Goal: Obtain resource: Download file/media

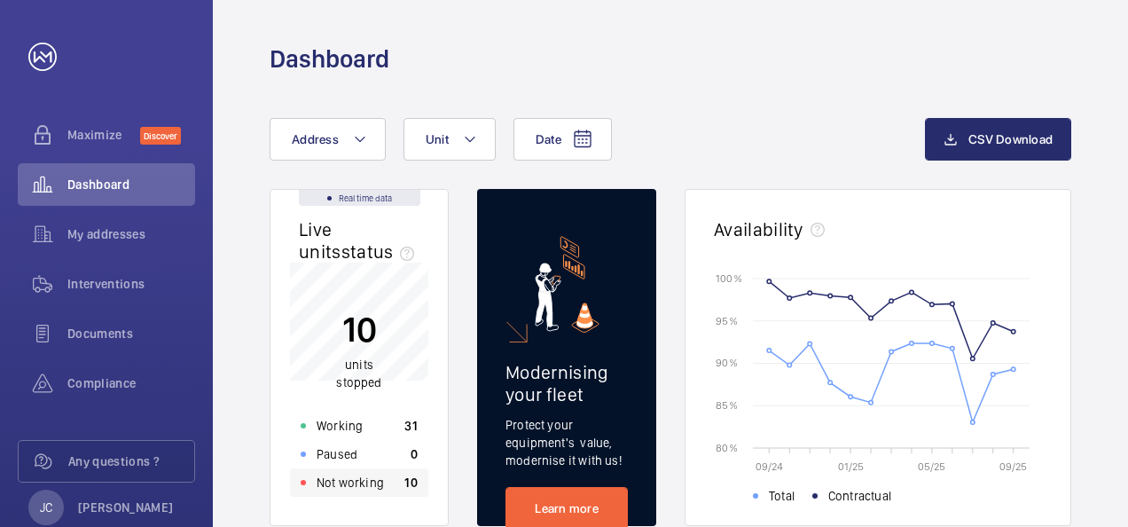
click at [351, 481] on p "Not working" at bounding box center [350, 483] width 67 height 18
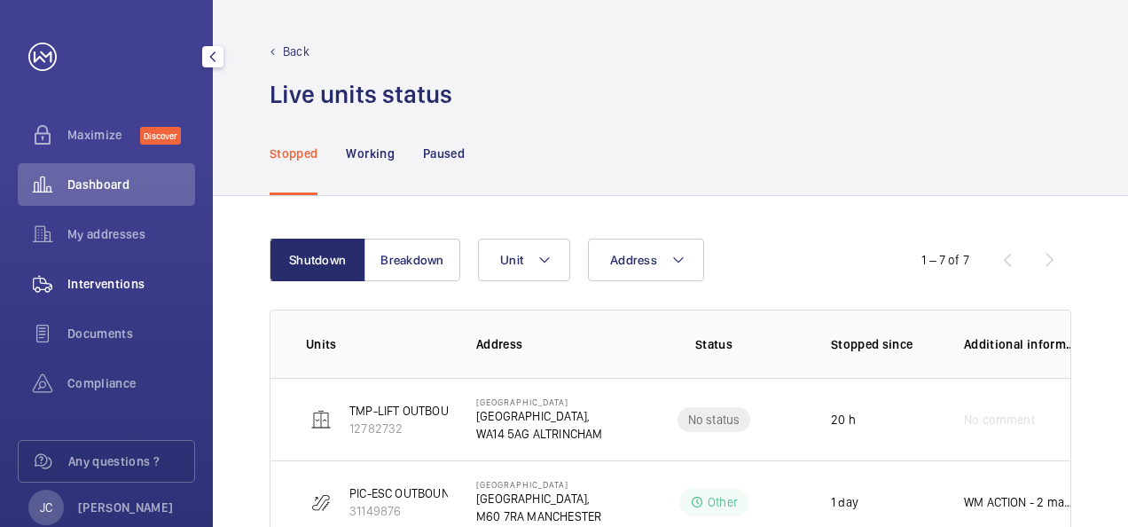
click at [112, 290] on span "Interventions" at bounding box center [131, 284] width 128 height 18
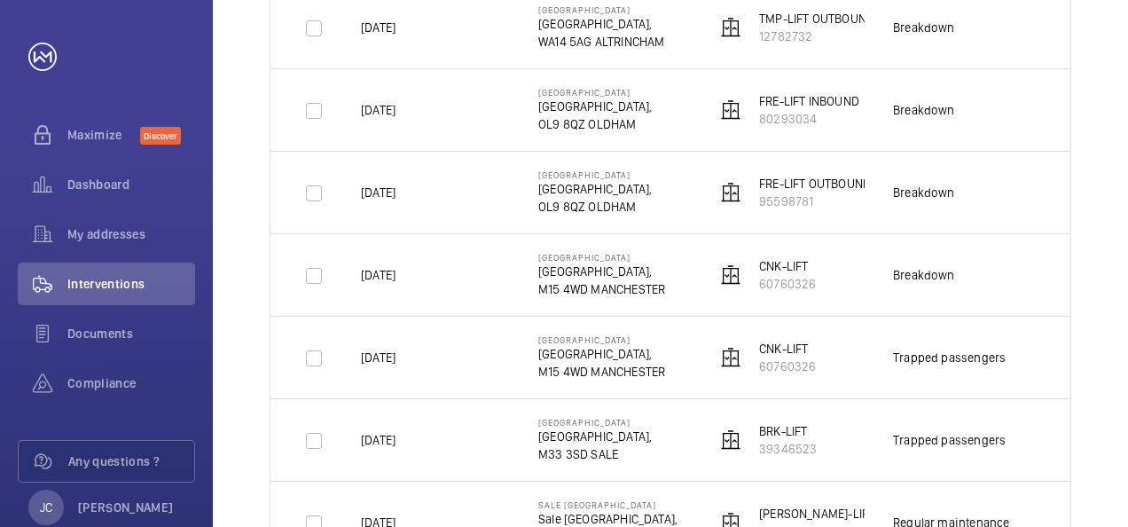
scroll to position [443, 0]
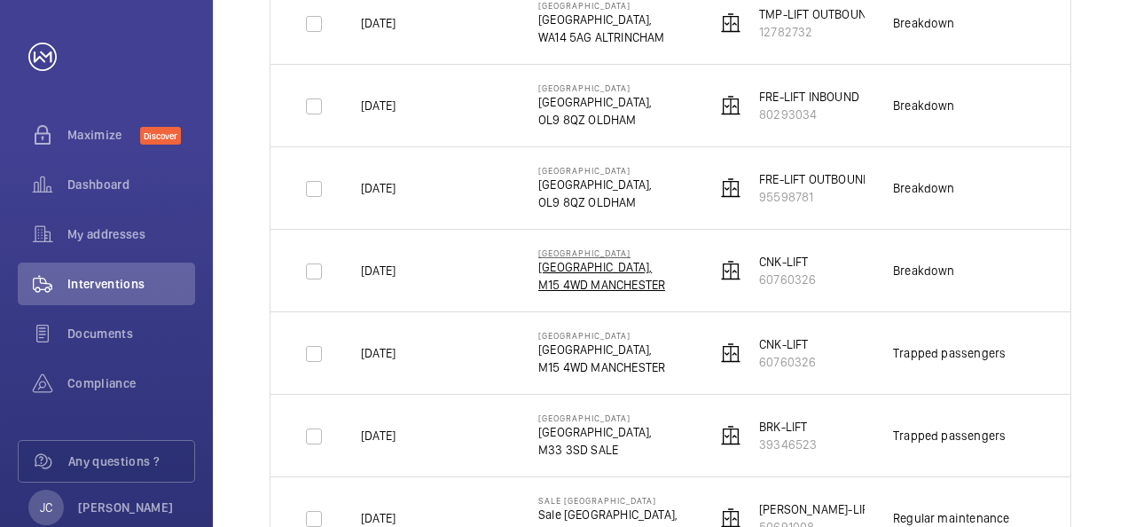
click at [621, 282] on p "M15 4WD MANCHESTER" at bounding box center [601, 285] width 127 height 18
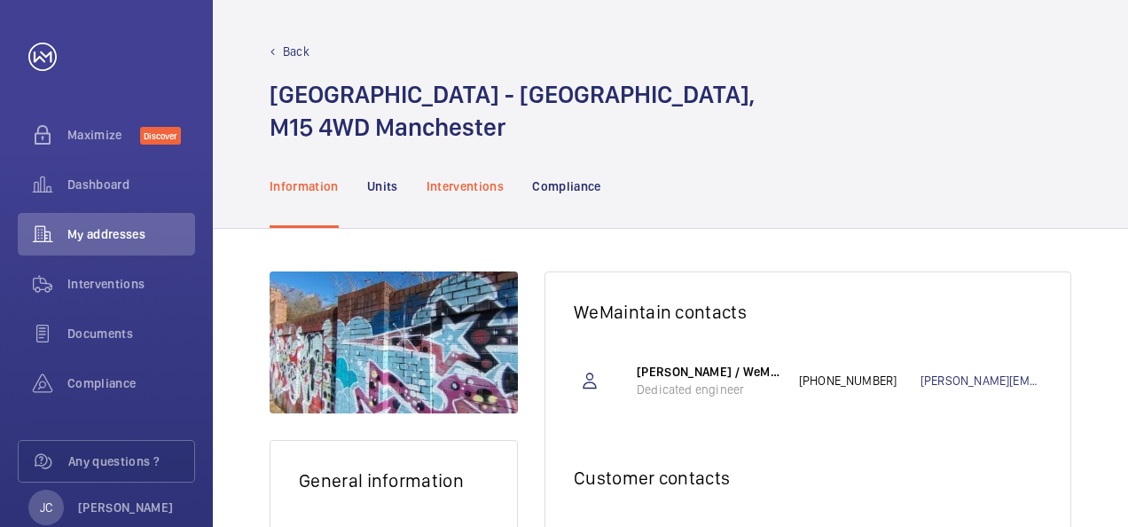
click at [443, 188] on p "Interventions" at bounding box center [466, 186] width 78 height 18
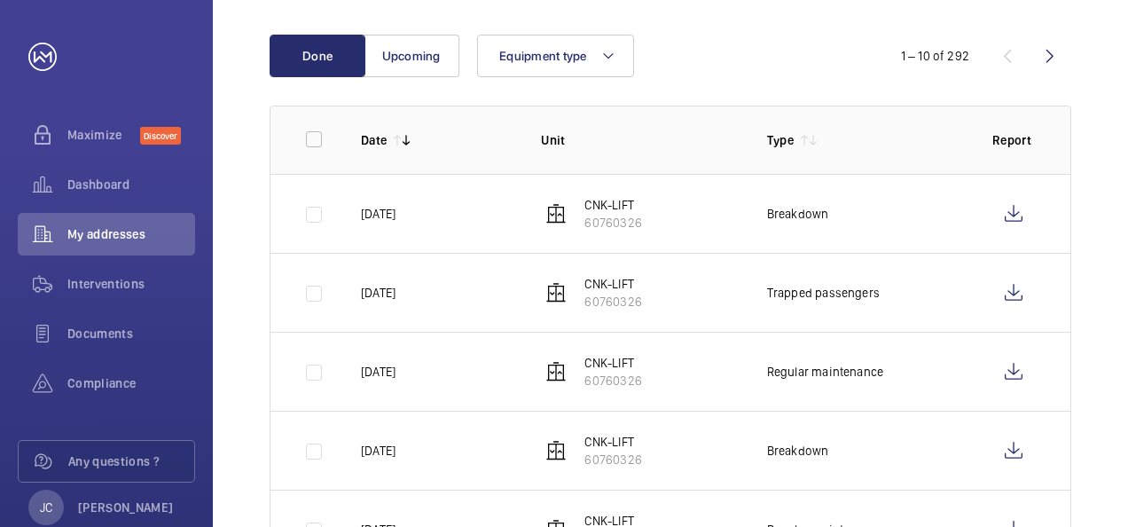
scroll to position [266, 0]
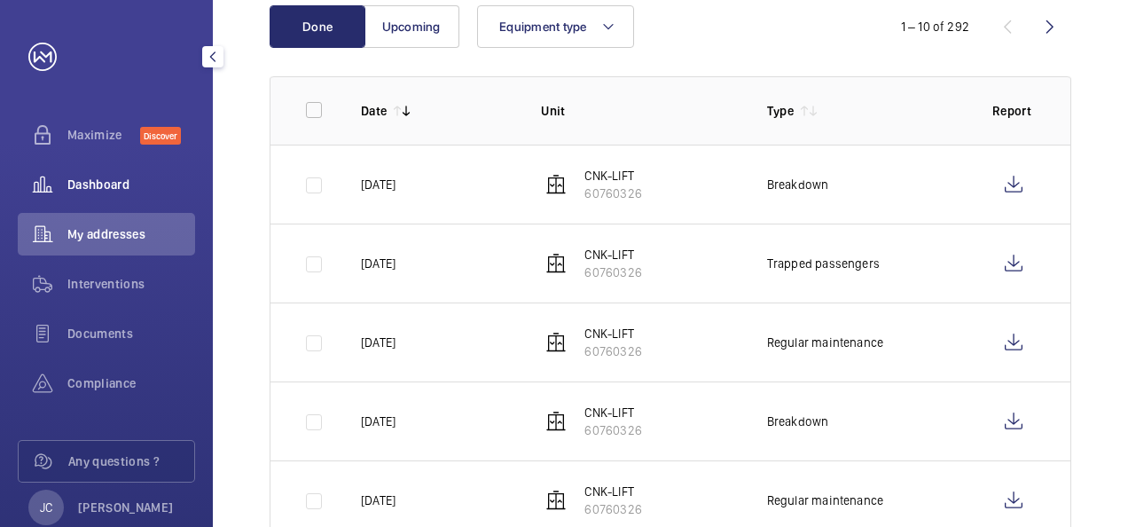
click at [98, 182] on span "Dashboard" at bounding box center [131, 185] width 128 height 18
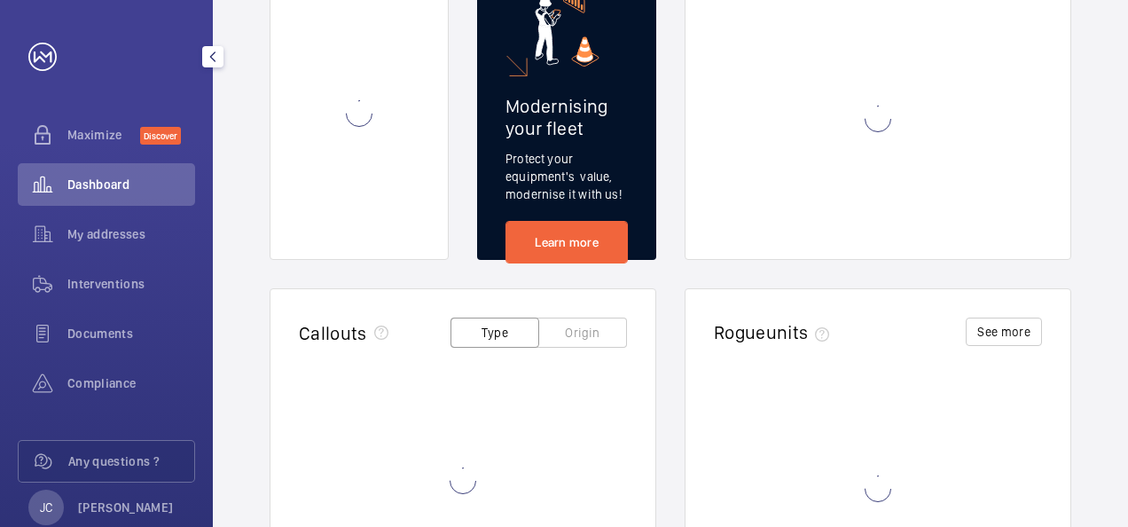
scroll to position [42, 0]
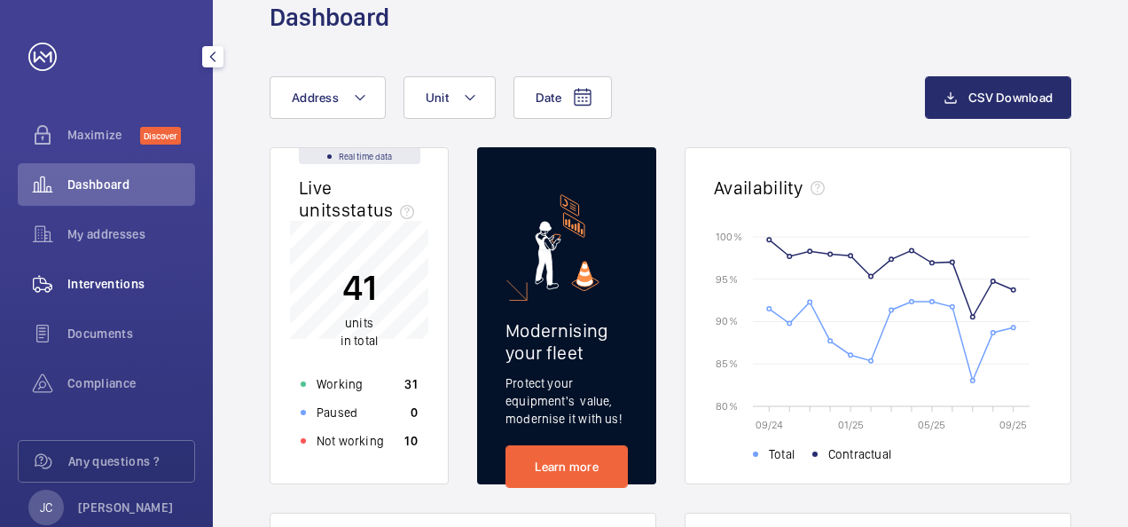
click at [101, 293] on div "Interventions" at bounding box center [106, 284] width 177 height 43
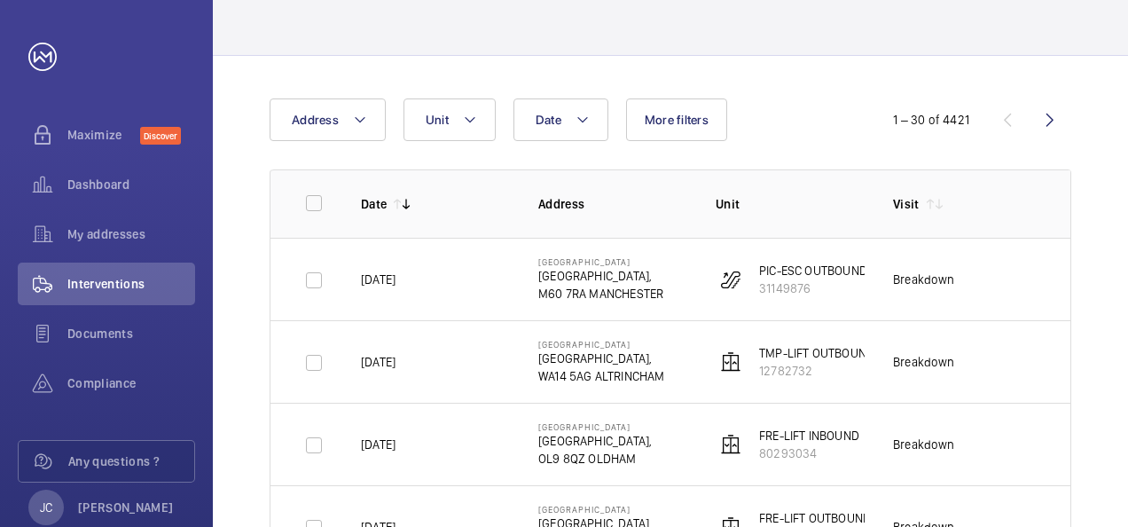
scroll to position [130, 0]
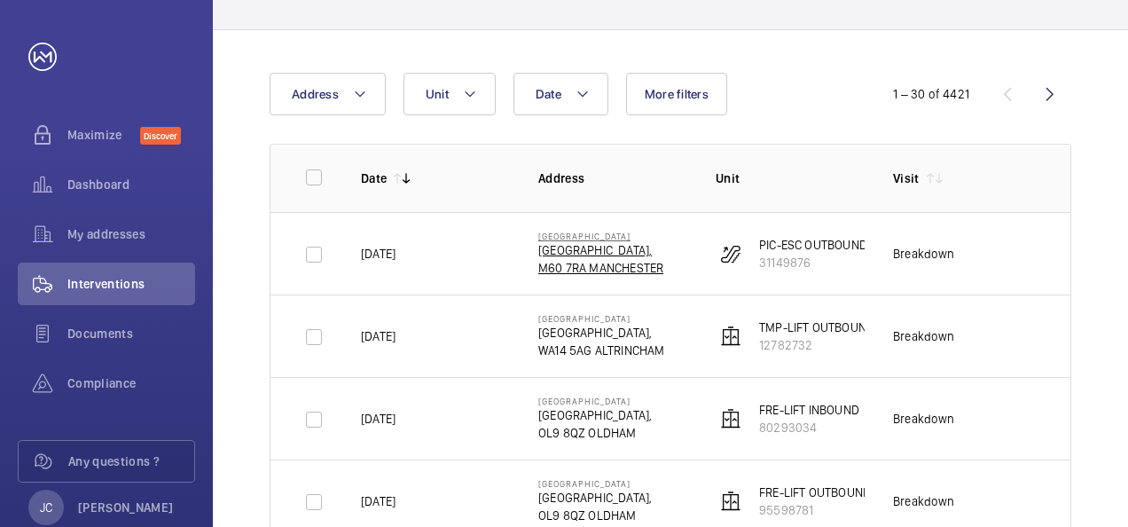
click at [598, 255] on p "[GEOGRAPHIC_DATA]," at bounding box center [600, 250] width 125 height 18
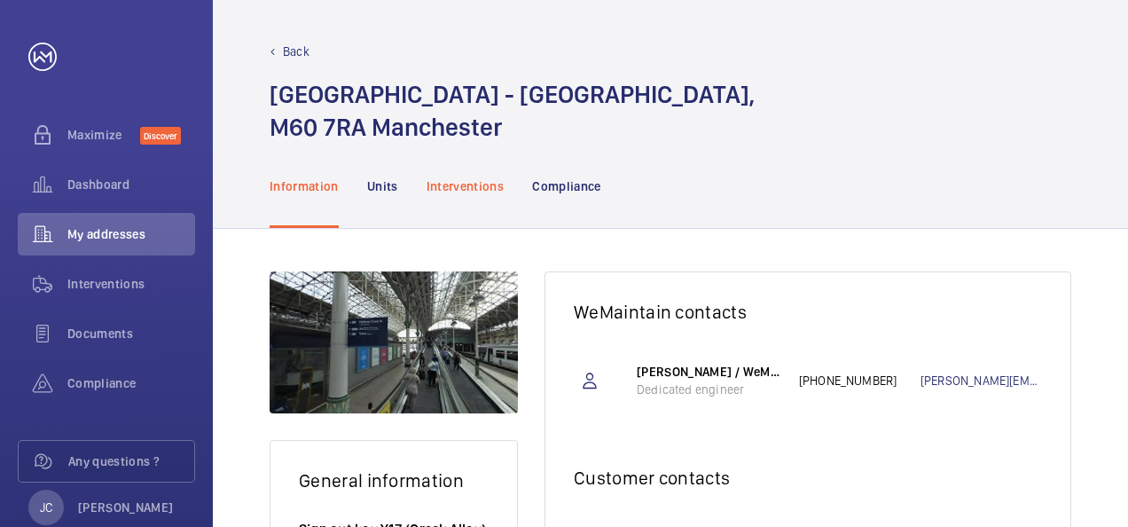
click at [465, 191] on p "Interventions" at bounding box center [466, 186] width 78 height 18
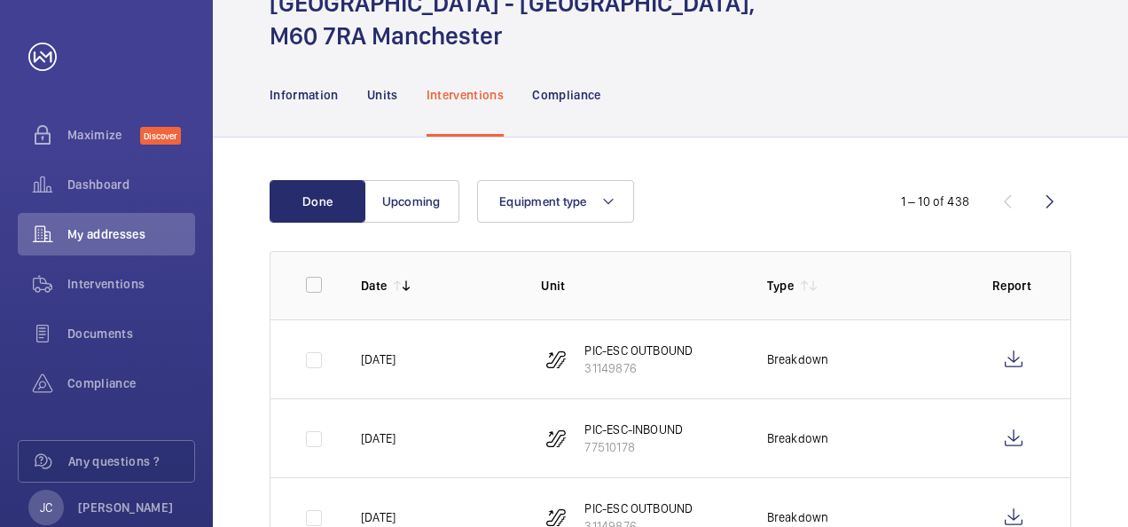
scroll to position [177, 0]
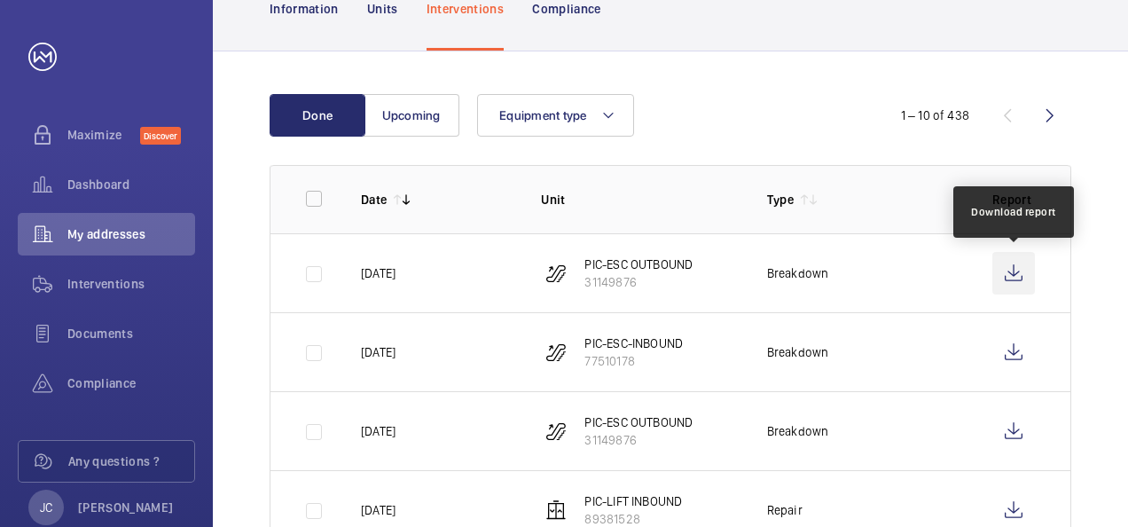
click at [1011, 278] on wm-front-icon-button at bounding box center [1013, 273] width 43 height 43
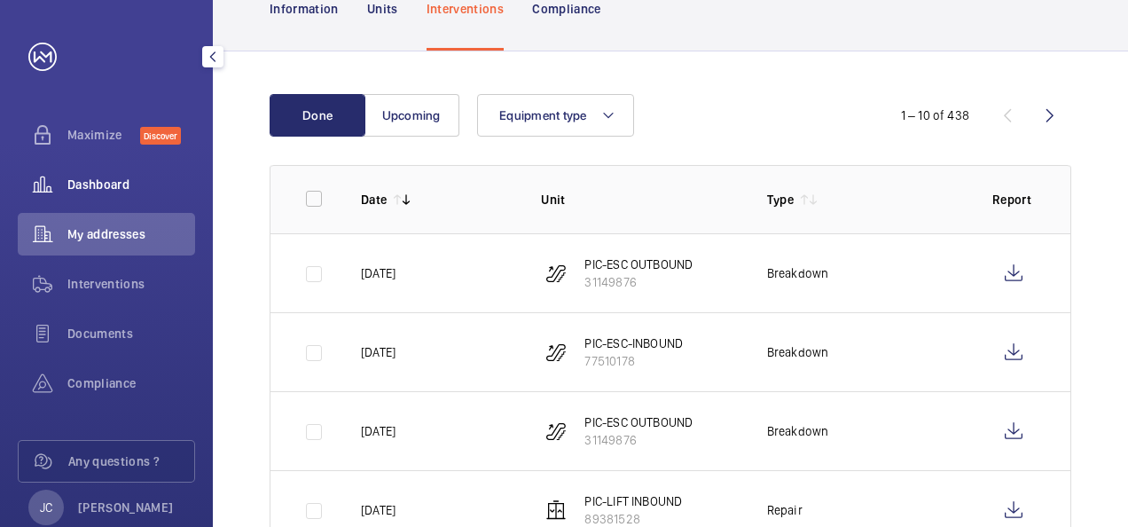
click at [108, 193] on div "Dashboard" at bounding box center [106, 184] width 177 height 43
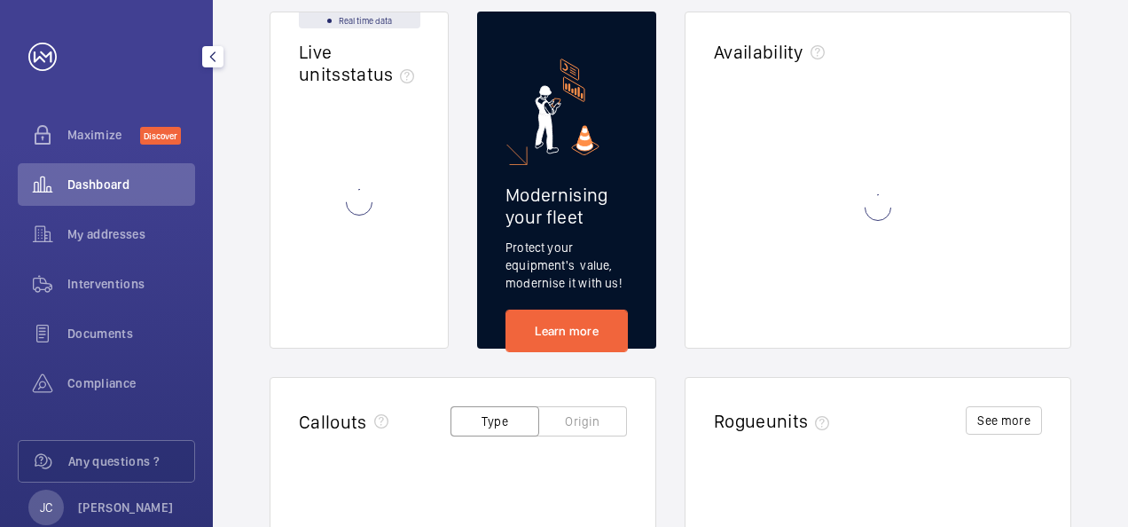
scroll to position [42, 0]
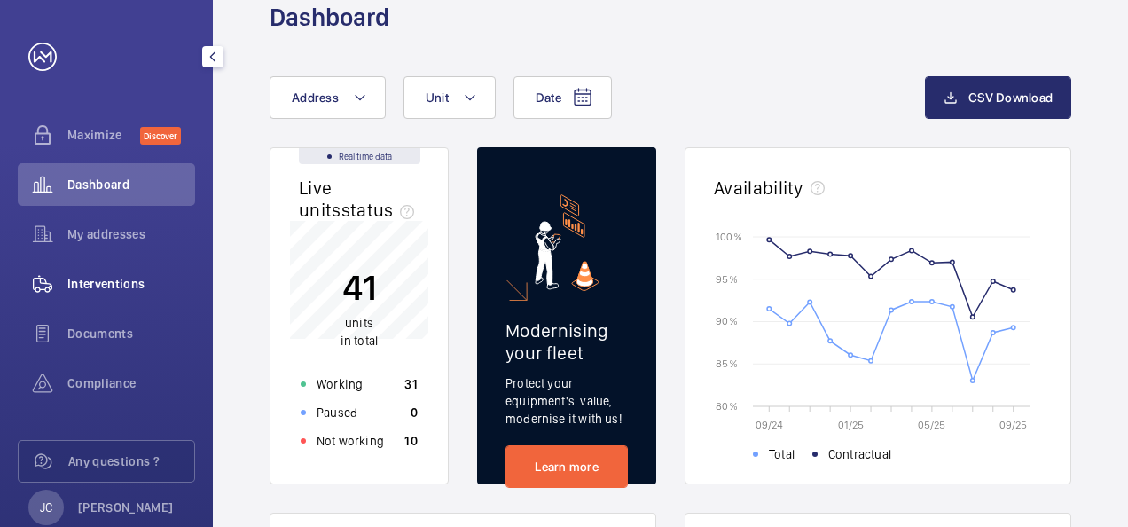
click at [88, 283] on span "Interventions" at bounding box center [131, 284] width 128 height 18
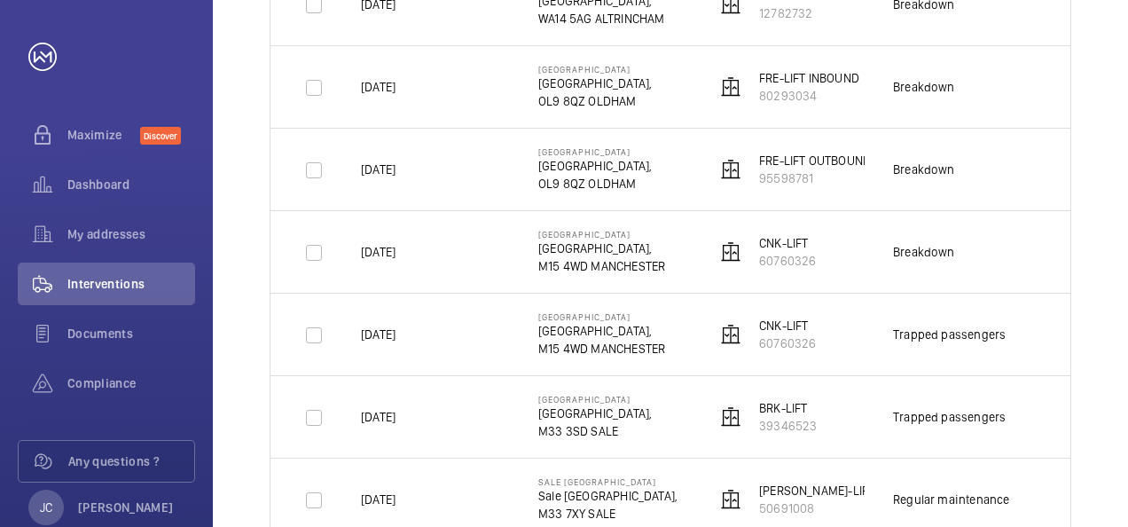
scroll to position [485, 0]
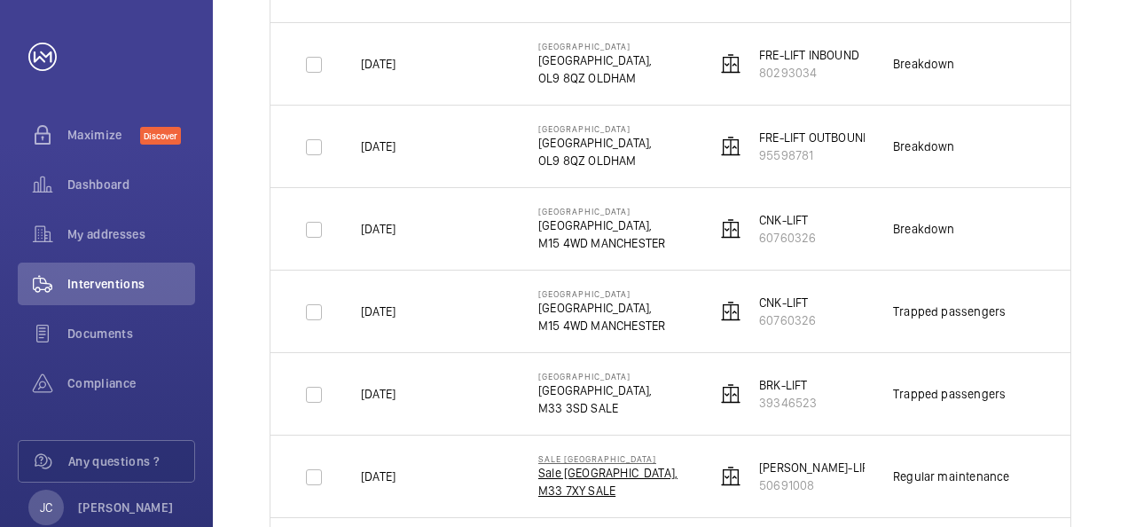
click at [580, 474] on p "Sale [GEOGRAPHIC_DATA]," at bounding box center [607, 473] width 139 height 18
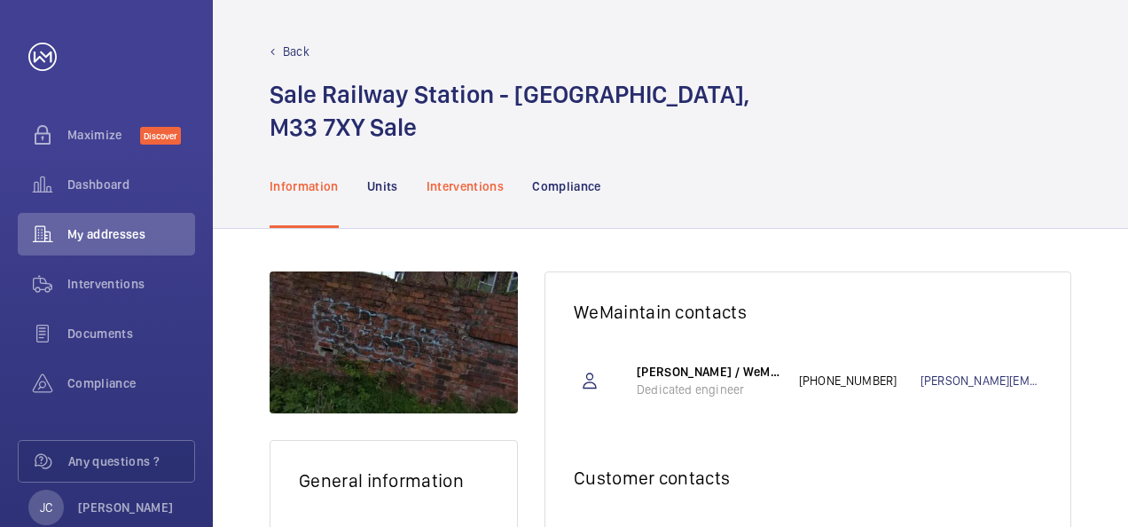
click at [466, 188] on p "Interventions" at bounding box center [466, 186] width 78 height 18
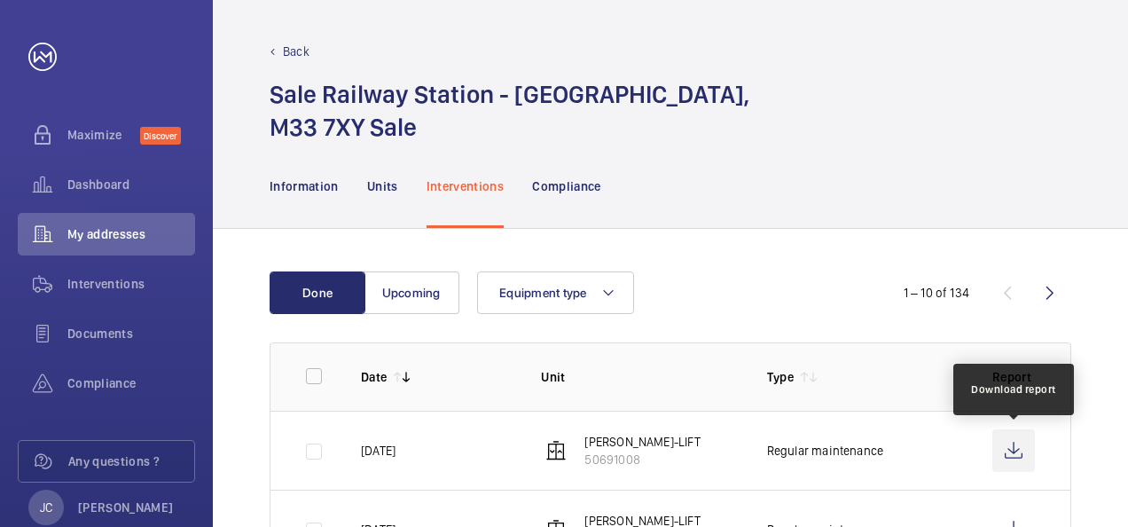
click at [1012, 453] on wm-front-icon-button at bounding box center [1013, 450] width 43 height 43
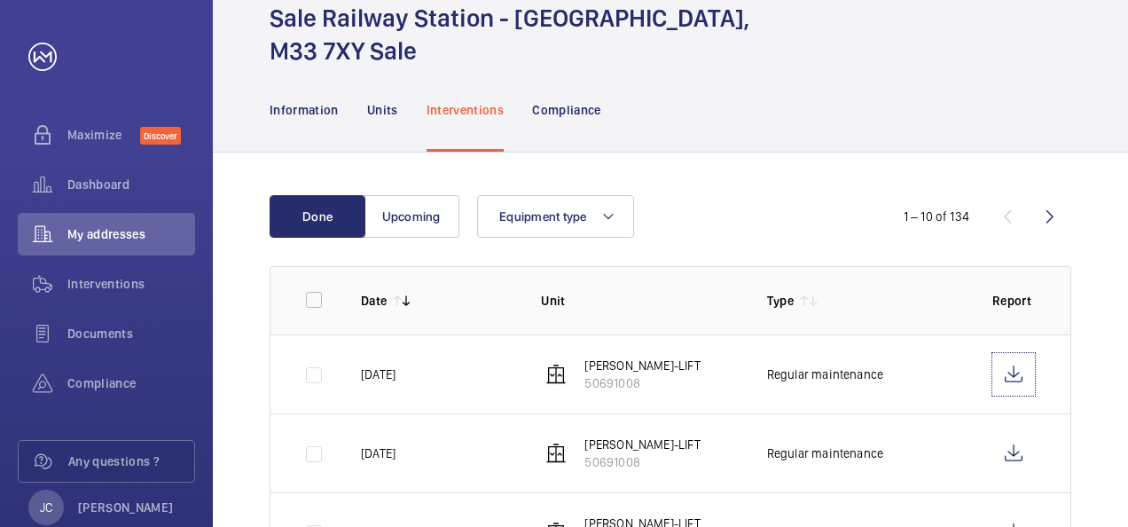
scroll to position [266, 0]
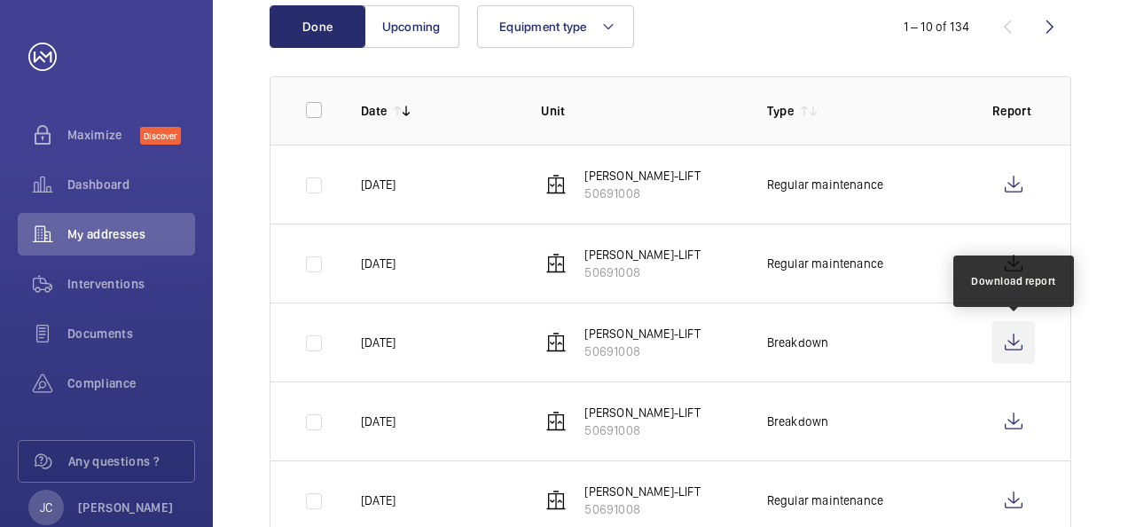
click at [1015, 341] on wm-front-icon-button at bounding box center [1013, 342] width 43 height 43
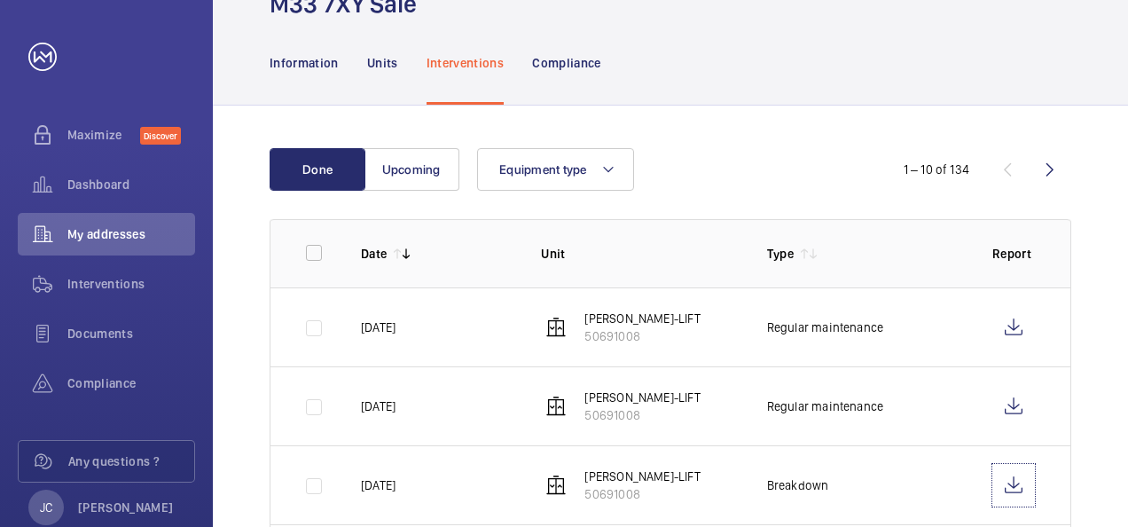
scroll to position [0, 0]
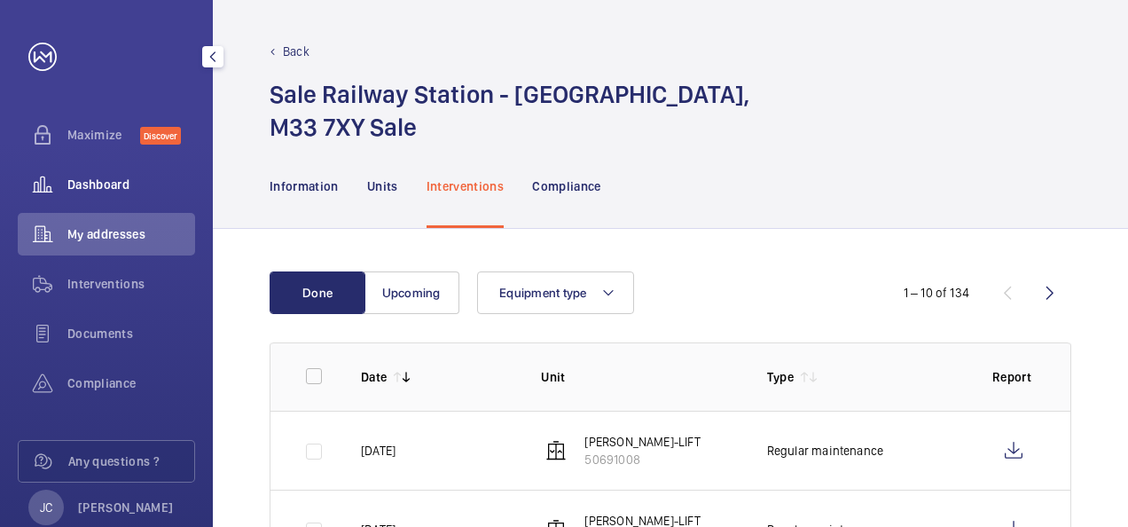
click at [105, 188] on span "Dashboard" at bounding box center [131, 185] width 128 height 18
